Goal: Navigation & Orientation: Find specific page/section

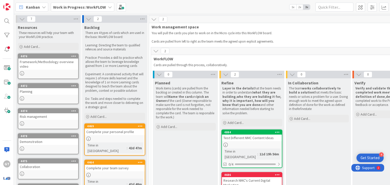
scroll to position [32, 0]
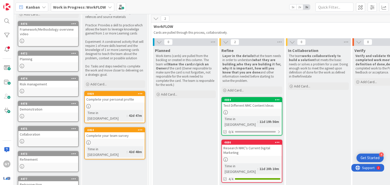
click at [252, 22] on div "2" at bounding box center [285, 19] width 268 height 8
click at [92, 6] on b "Work in Progress: WorkFLOW" at bounding box center [79, 7] width 53 height 5
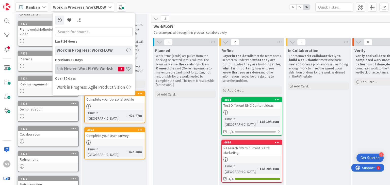
click at [74, 68] on h4 "Lab Nested WorkFLOW: Workshop" at bounding box center [87, 69] width 61 height 5
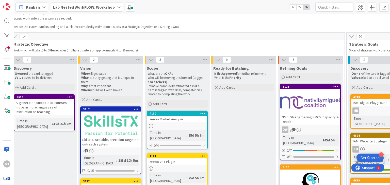
scroll to position [17, 144]
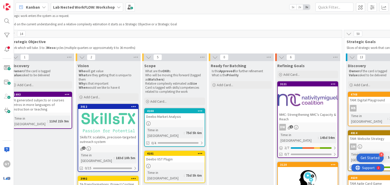
click at [111, 8] on b "Lab Nested WorkFLOW: Workshop" at bounding box center [84, 7] width 62 height 5
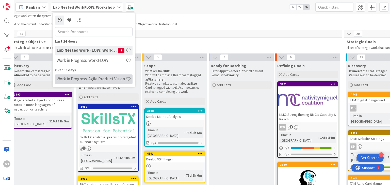
click at [81, 77] on h4 "Work in Progress: Agile Product Vision" at bounding box center [91, 79] width 69 height 5
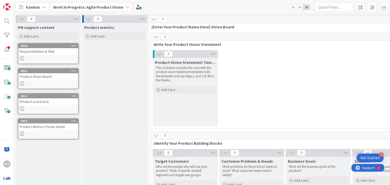
click at [111, 8] on b "Work in Progress: Agile Product Vision" at bounding box center [88, 7] width 70 height 5
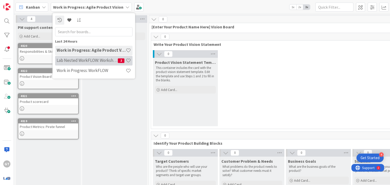
click at [86, 59] on h4 "Lab Nested WorkFLOW: Workshop" at bounding box center [87, 60] width 61 height 5
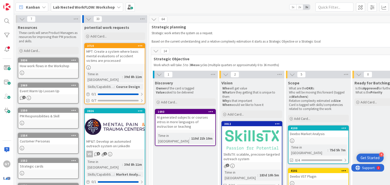
click at [98, 11] on div "Lab Nested WorkFLOW: Workshop" at bounding box center [87, 7] width 72 height 9
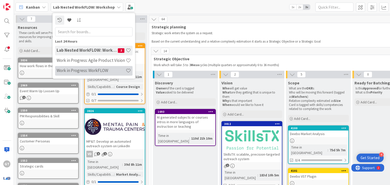
click at [85, 69] on h4 "Work in Progress: WorkFLOW" at bounding box center [91, 70] width 69 height 5
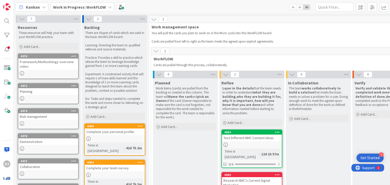
click at [267, 142] on div "4884 Test Different NMC Content Ideas Time in Column : 12d 1h 57m 0/4" at bounding box center [251, 149] width 61 height 39
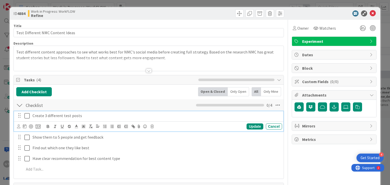
click at [27, 113] on icon at bounding box center [26, 116] width 5 height 6
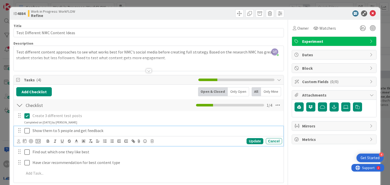
click at [25, 129] on icon at bounding box center [26, 131] width 5 height 6
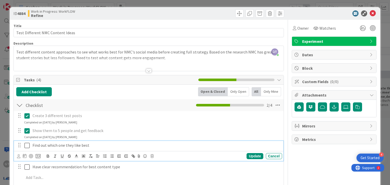
click at [25, 146] on icon at bounding box center [26, 146] width 5 height 6
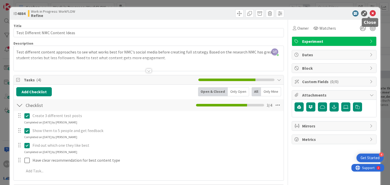
click at [370, 11] on icon at bounding box center [373, 13] width 6 height 6
